Goal: Navigation & Orientation: Find specific page/section

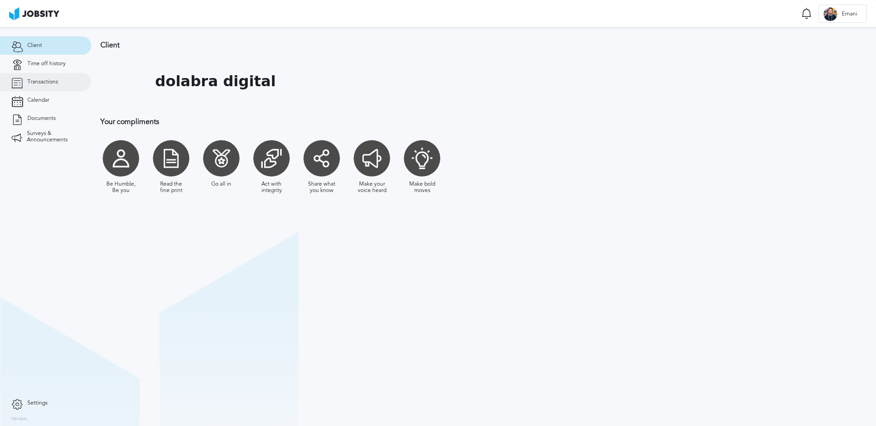
click at [60, 75] on link "Transactions" at bounding box center [45, 82] width 91 height 18
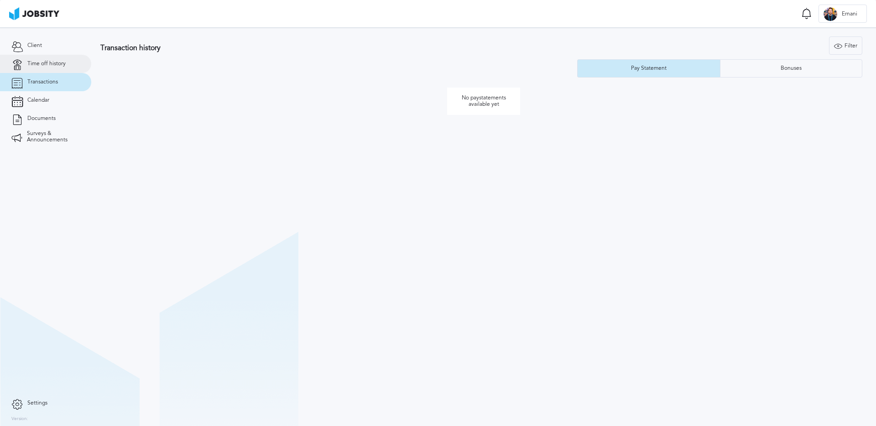
click at [60, 61] on span "Time off history" at bounding box center [46, 64] width 38 height 6
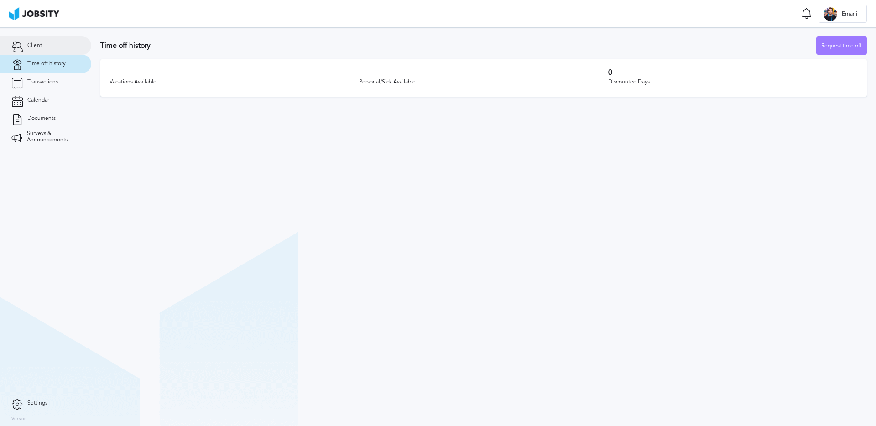
click at [50, 46] on link "Client" at bounding box center [45, 45] width 91 height 18
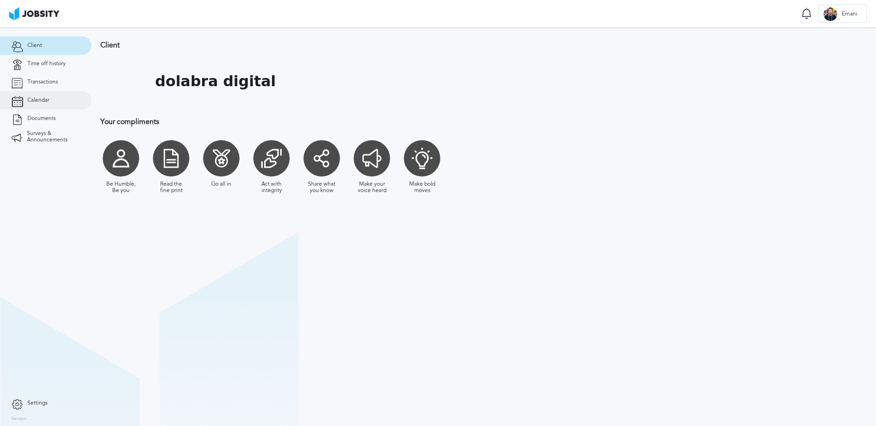
click at [55, 100] on link "Calendar" at bounding box center [45, 100] width 91 height 18
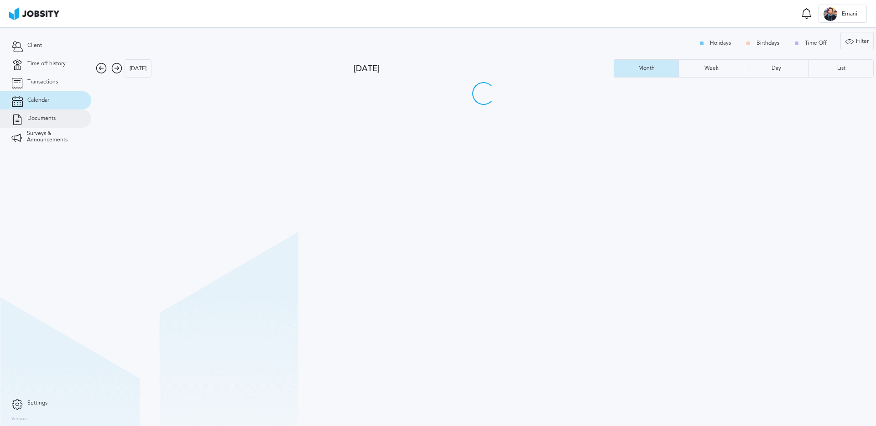
click at [54, 117] on span "Documents" at bounding box center [41, 118] width 28 height 6
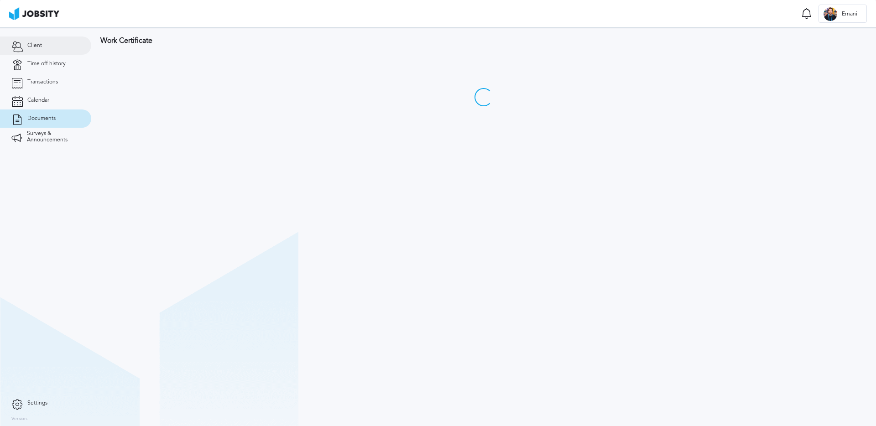
click at [52, 47] on link "Client" at bounding box center [45, 45] width 91 height 18
